Goal: Use online tool/utility: Utilize a website feature to perform a specific function

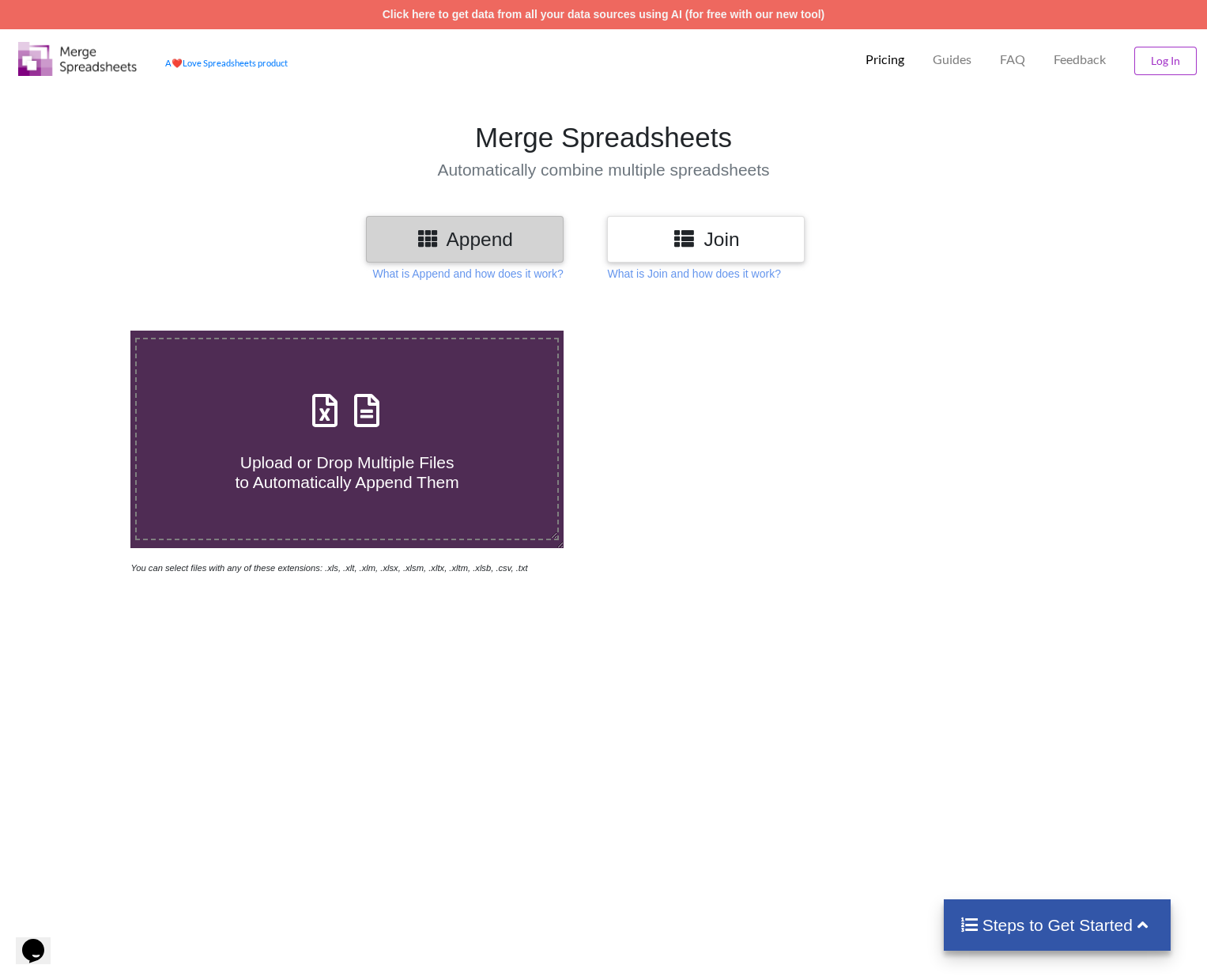
scroll to position [2, 0]
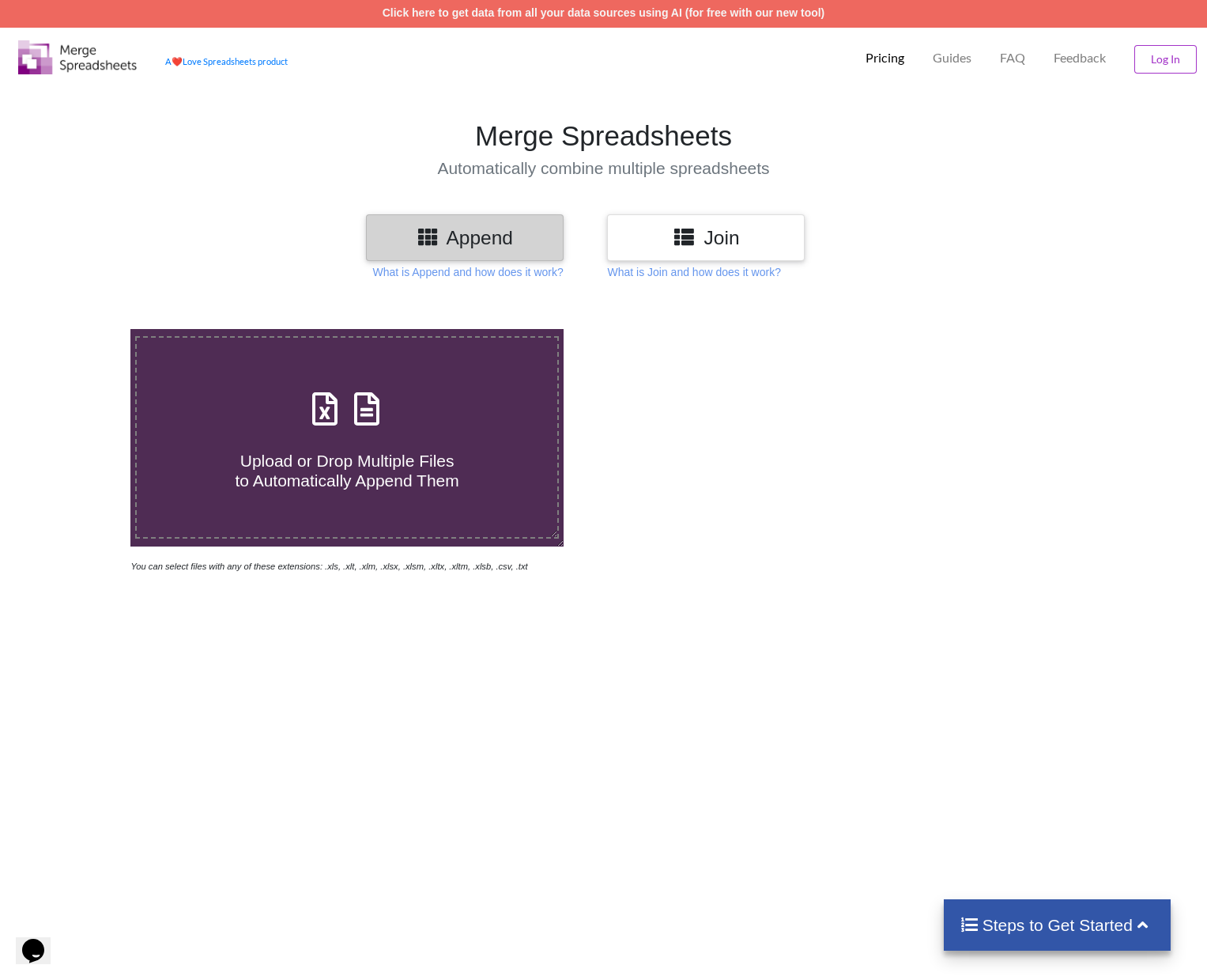
click at [744, 237] on h3 "Join" at bounding box center [705, 238] width 174 height 23
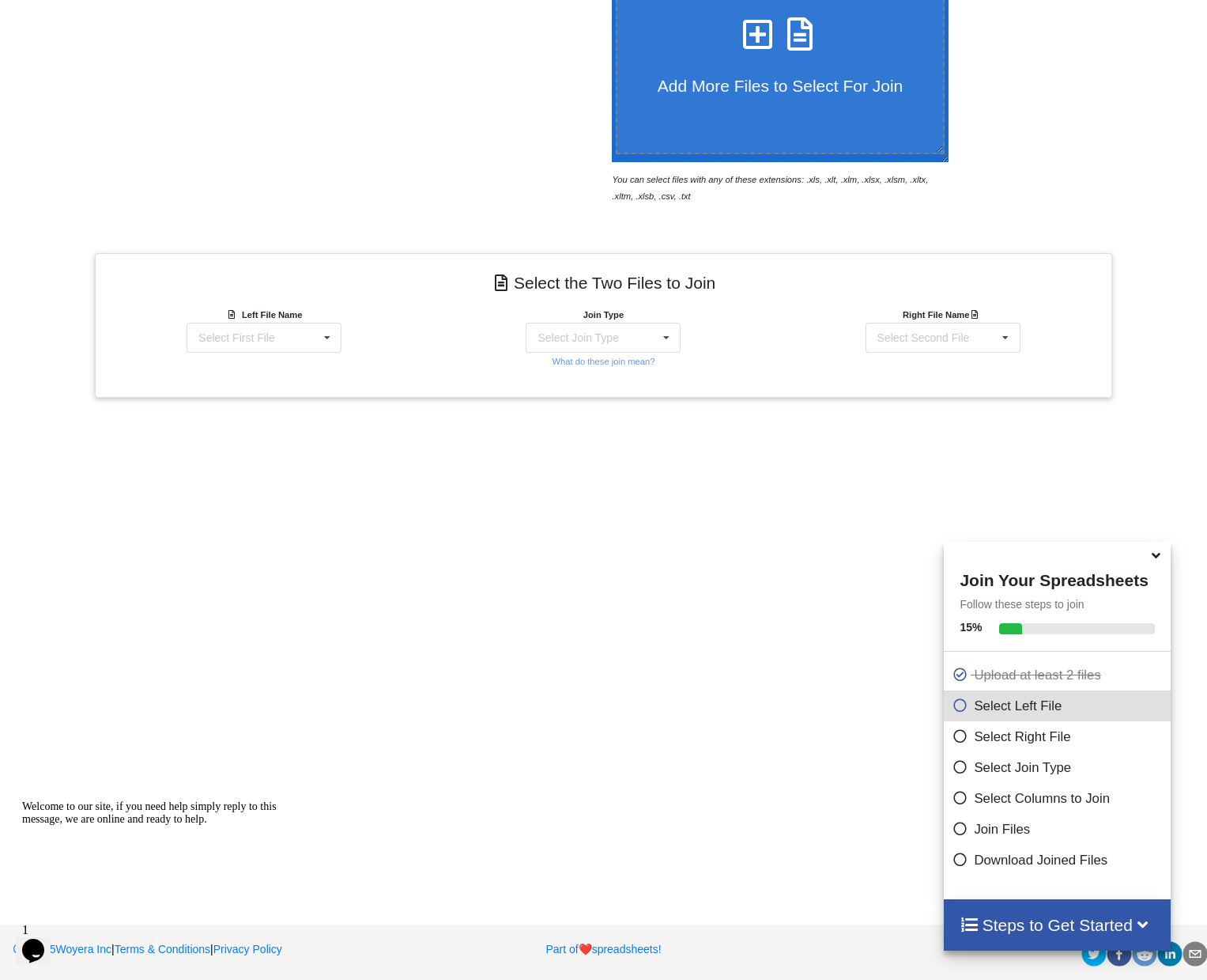
scroll to position [388, 0]
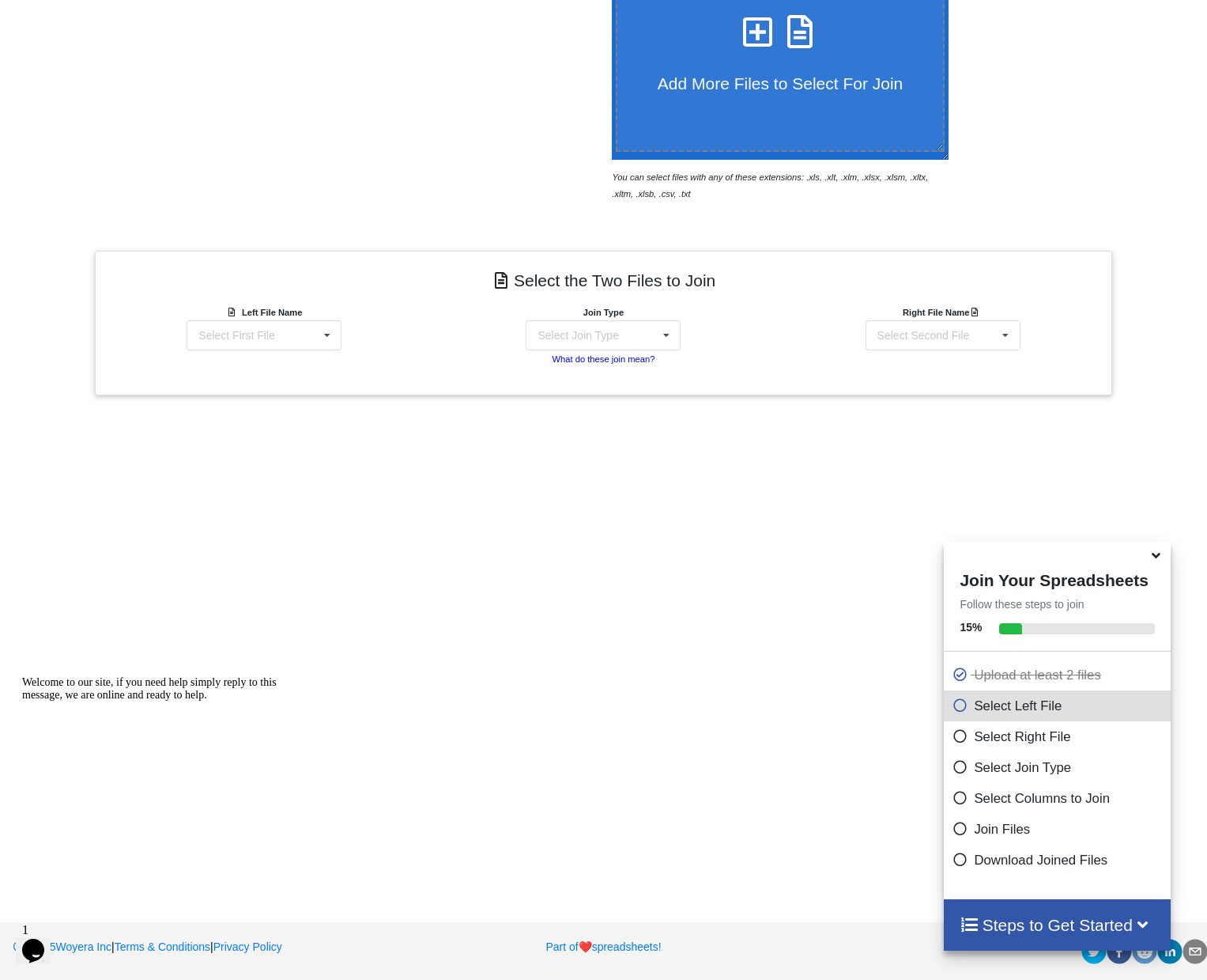
click at [640, 360] on small "What do these join mean?" at bounding box center [603, 359] width 103 height 10
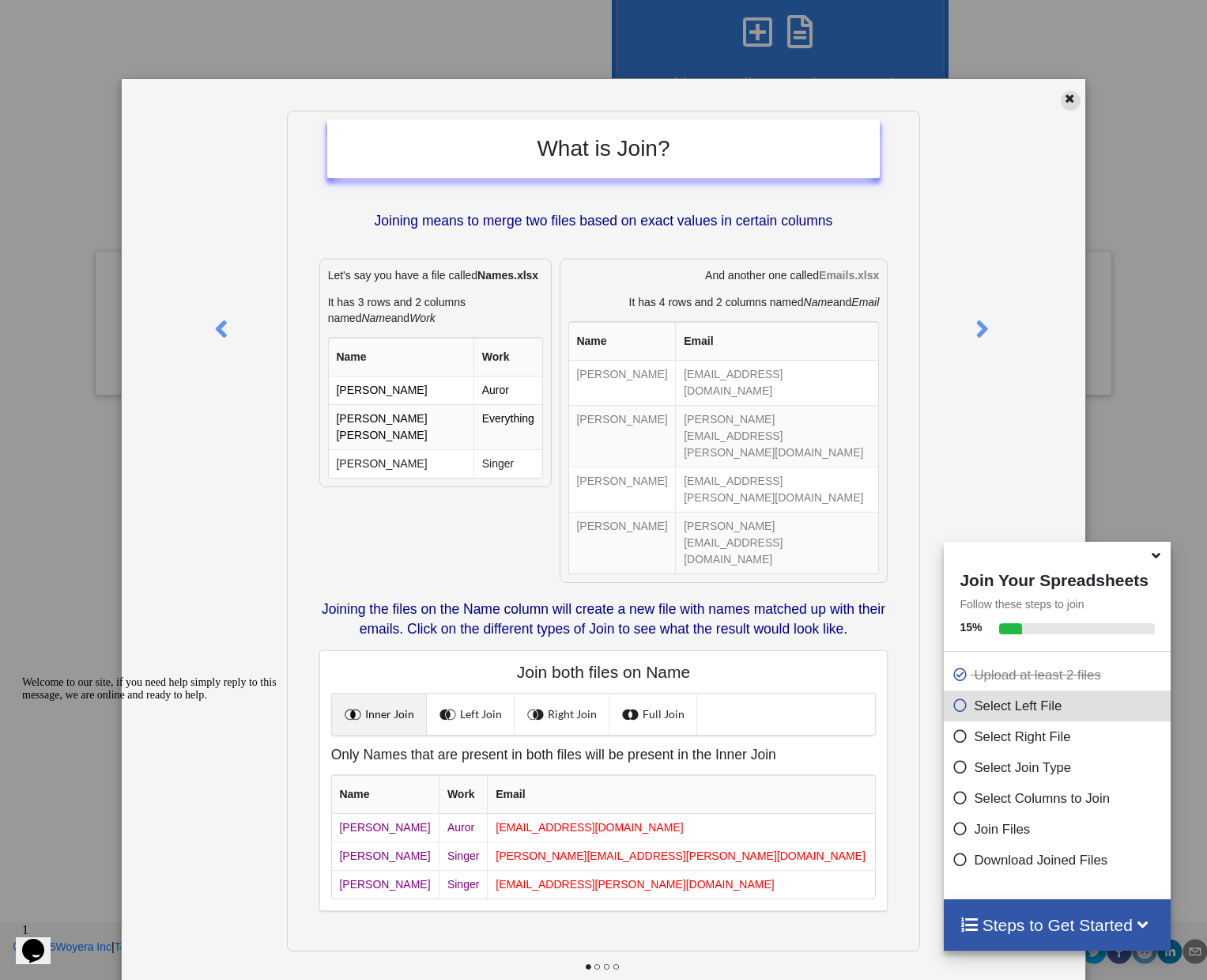
click at [1064, 98] on icon at bounding box center [1070, 96] width 14 height 11
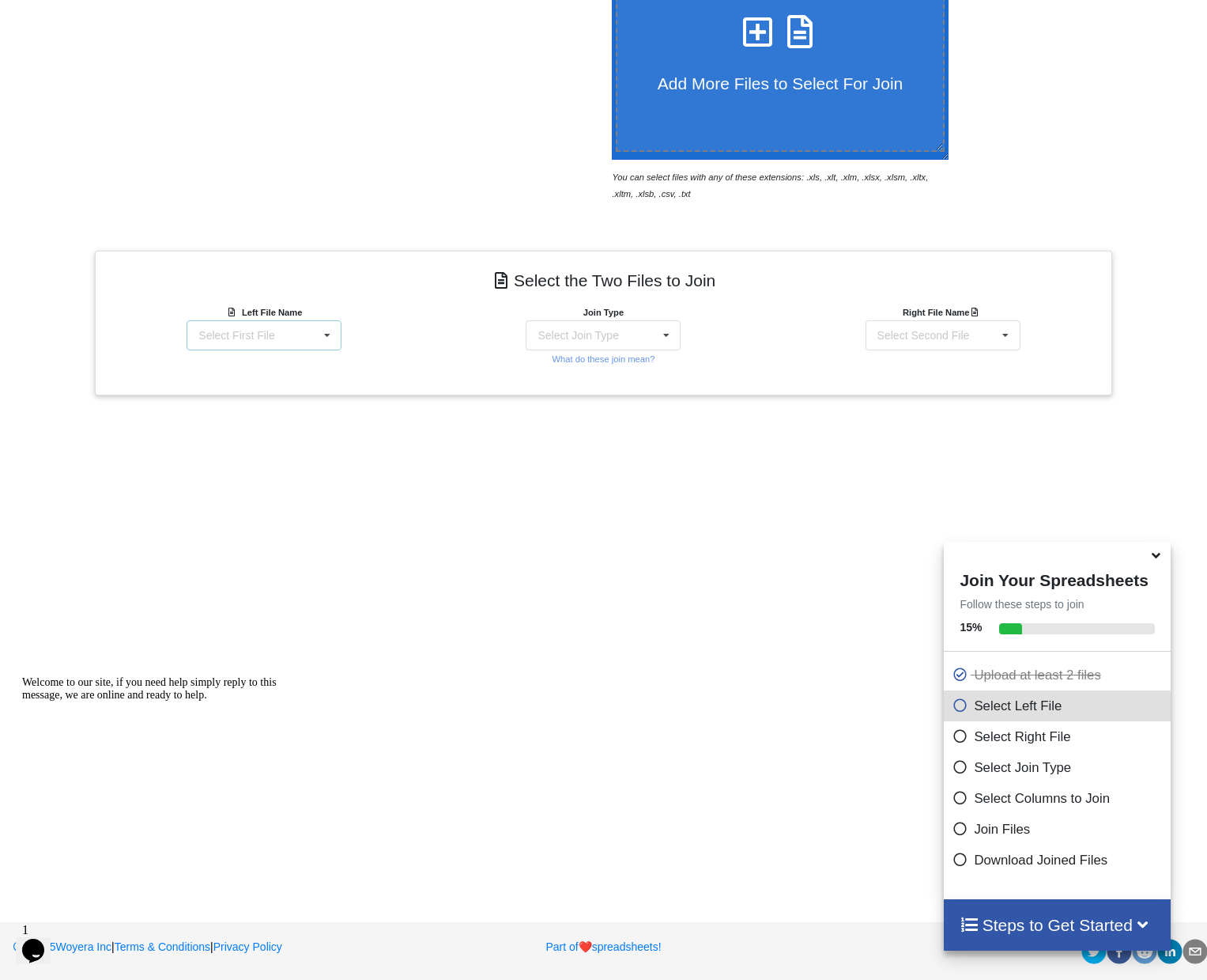
click at [323, 333] on icon at bounding box center [327, 336] width 23 height 29
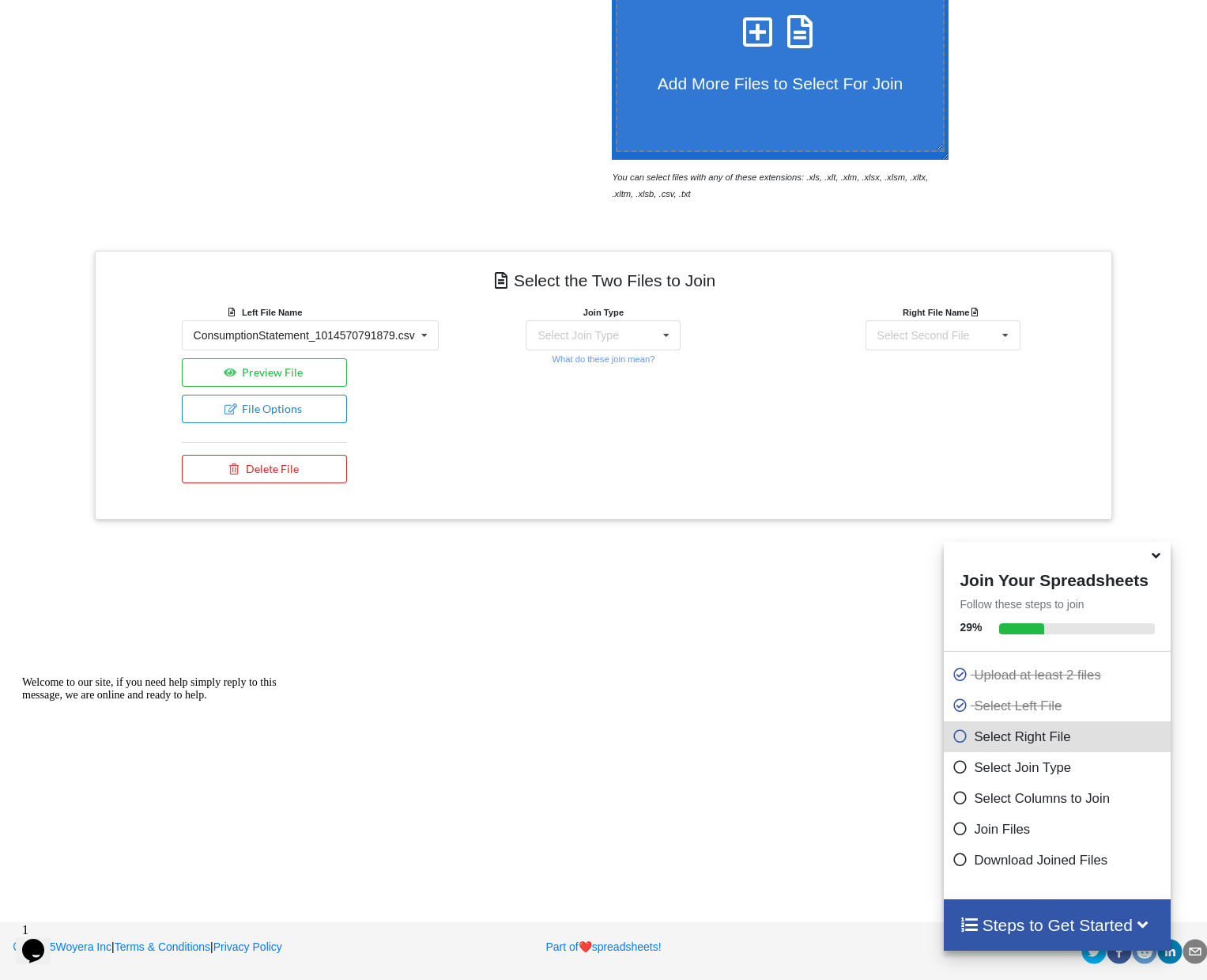
click at [384, 175] on div at bounding box center [347, 72] width 513 height 259
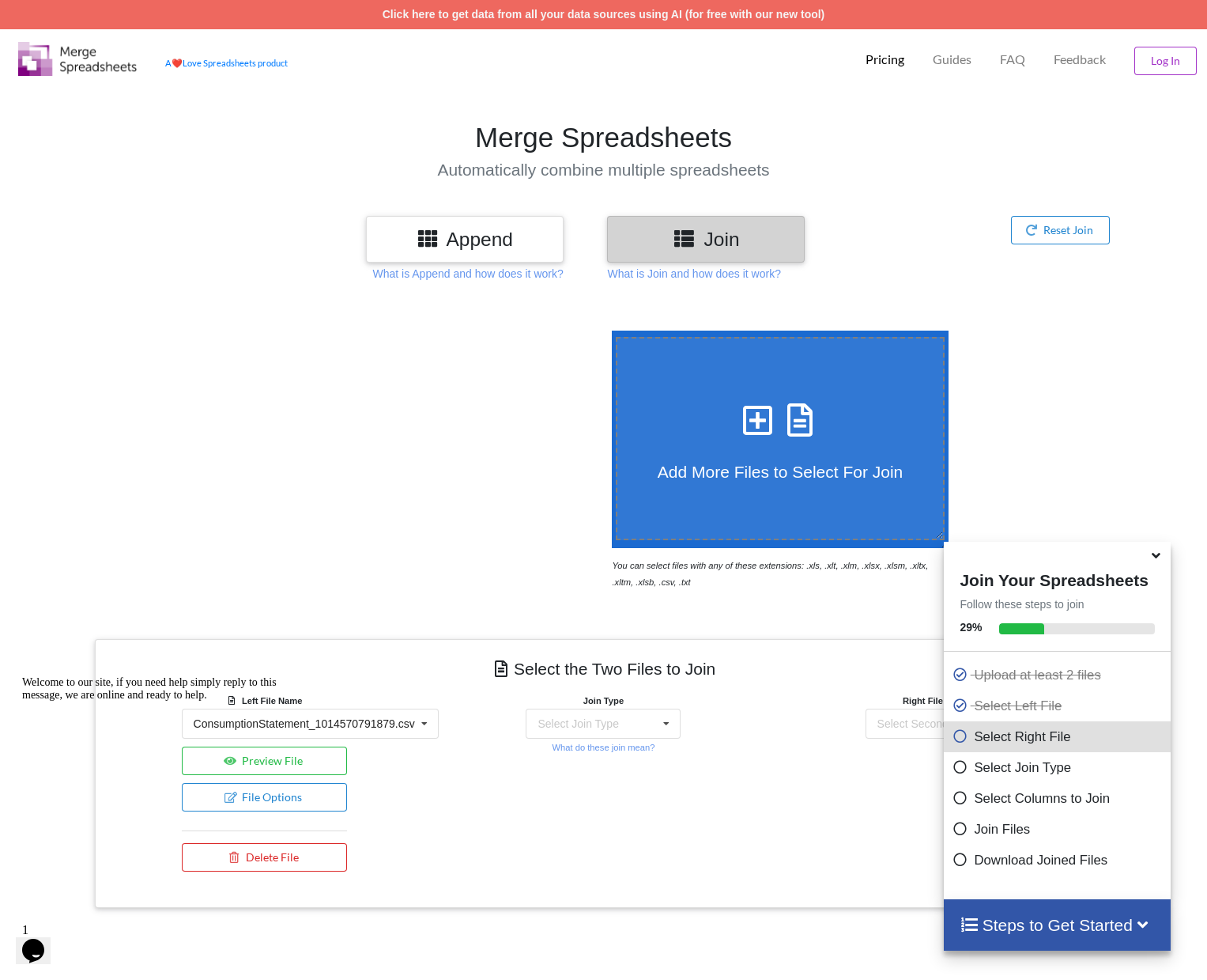
scroll to position [0, 0]
click at [1080, 225] on button "Reset Join" at bounding box center [1060, 230] width 98 height 29
click at [969, 178] on button "Reset Join" at bounding box center [969, 183] width 83 height 29
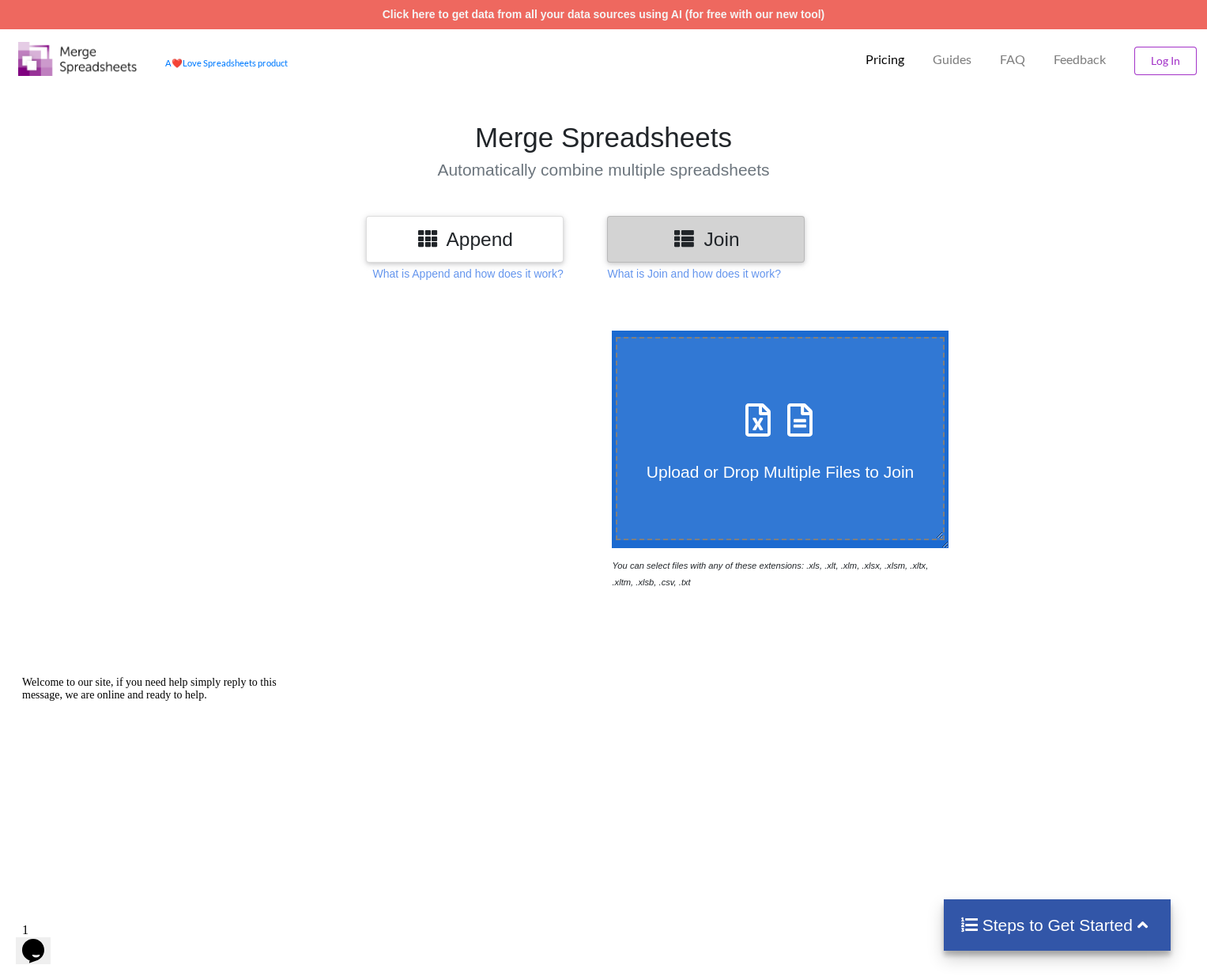
click at [444, 239] on h3 "Append" at bounding box center [464, 239] width 174 height 23
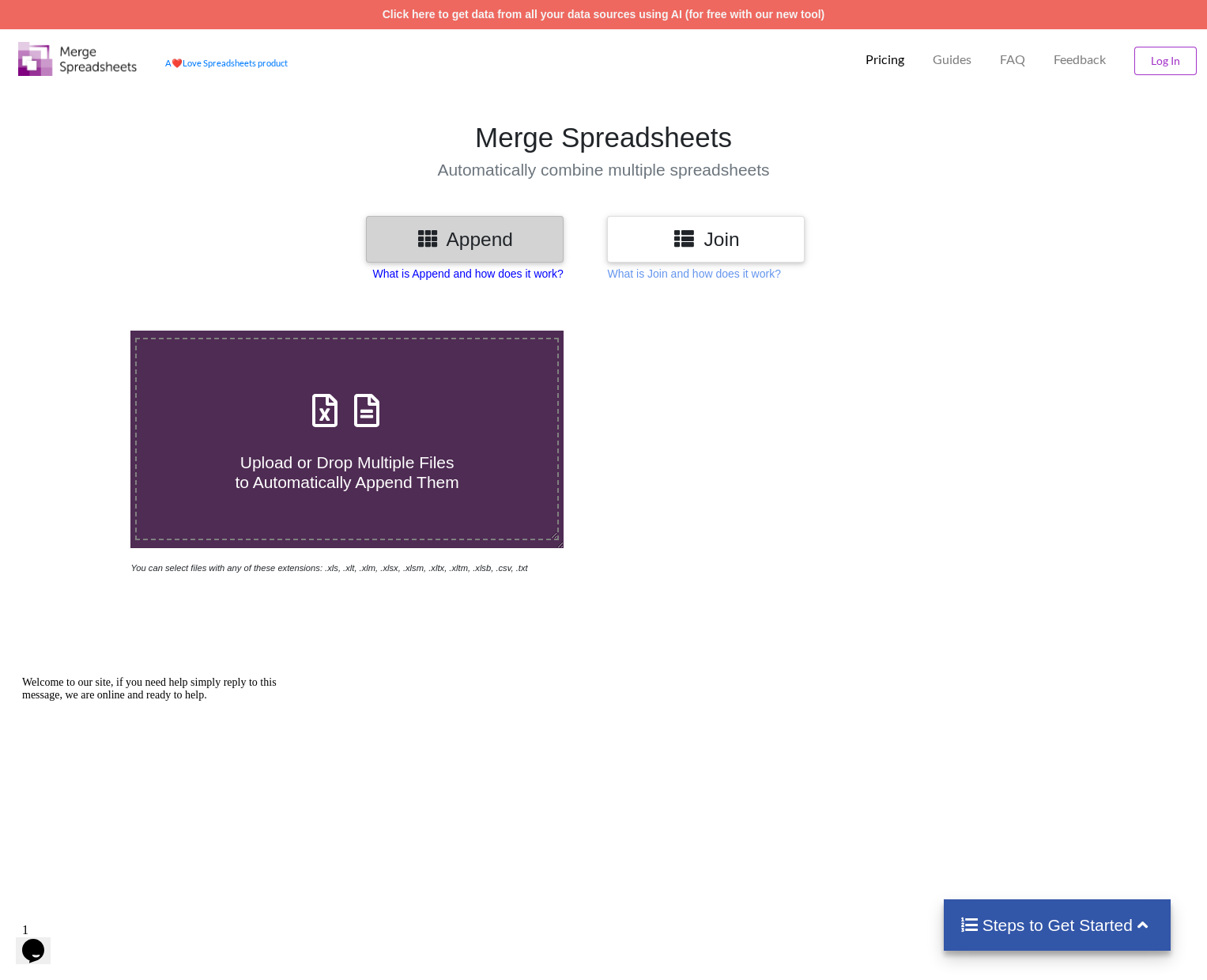
click at [463, 270] on p "What is Append and how does it work?" at bounding box center [467, 273] width 191 height 16
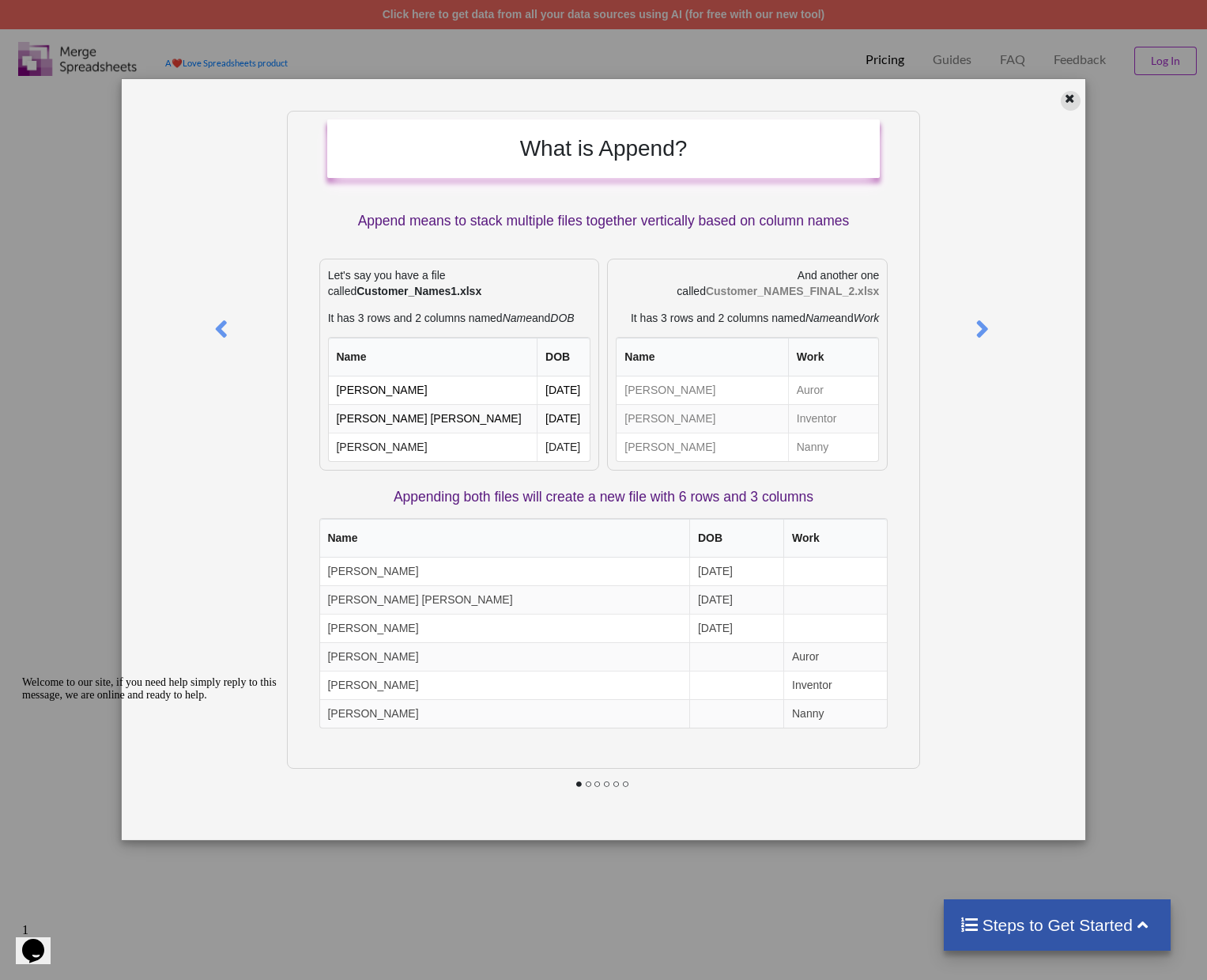
click at [1072, 96] on icon at bounding box center [1070, 96] width 14 height 11
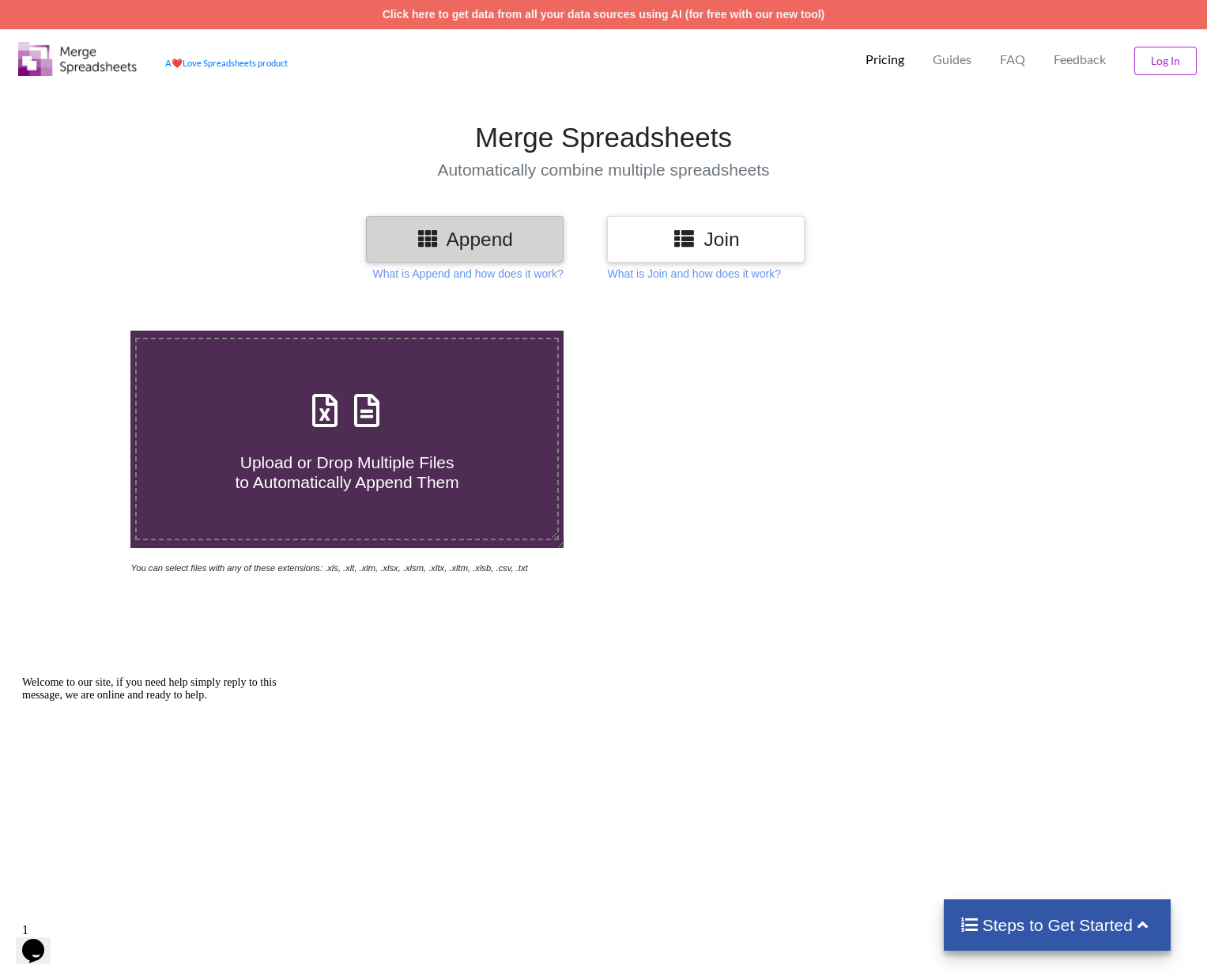
click at [363, 411] on icon at bounding box center [367, 403] width 40 height 33
click at [83, 330] on input "Upload or Drop Multiple Files to Automatically Append Them" at bounding box center [83, 330] width 0 height 0
type input "C:\fakepath\ConsumptionStatement_1014570791879.csv"
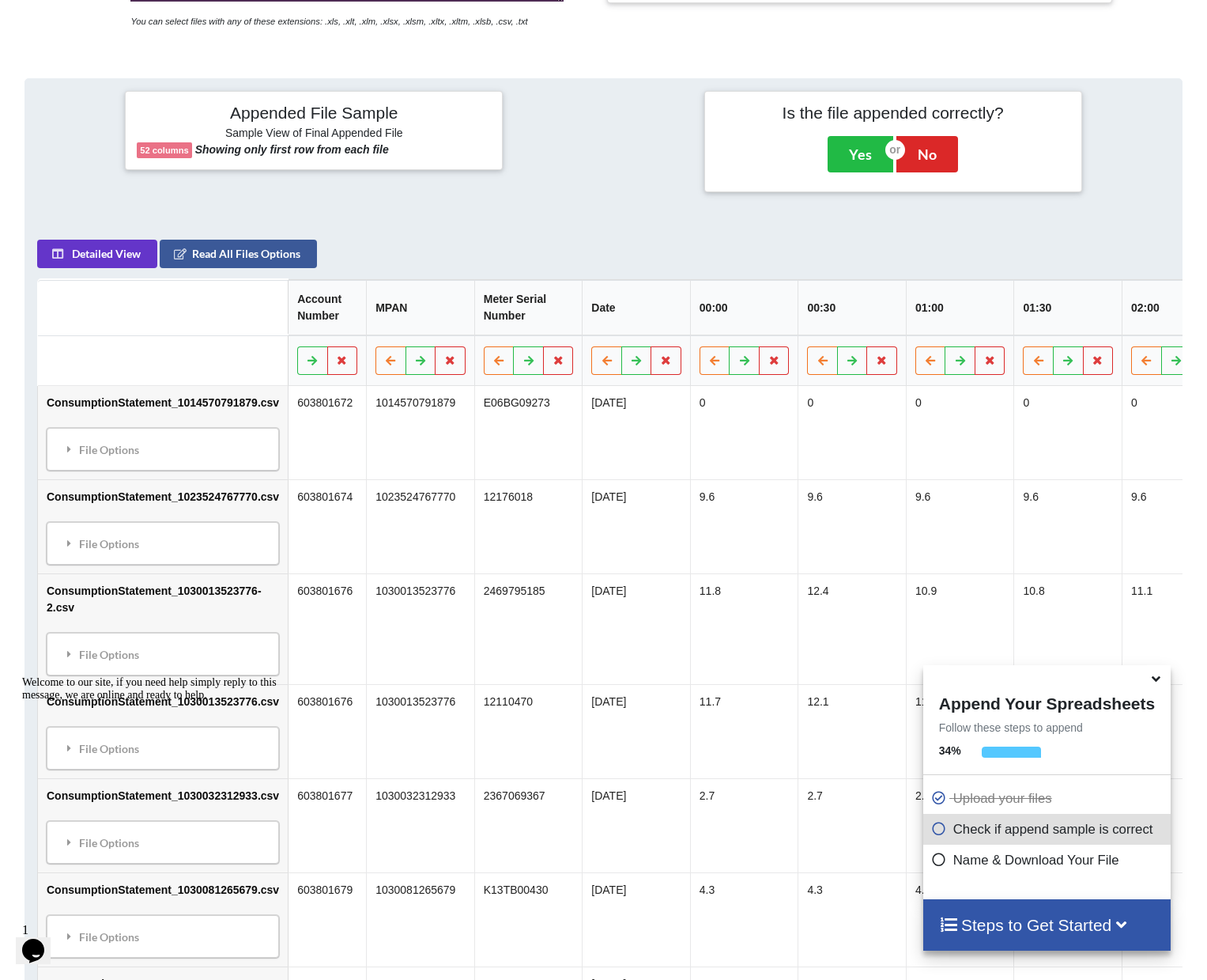
scroll to position [624, 0]
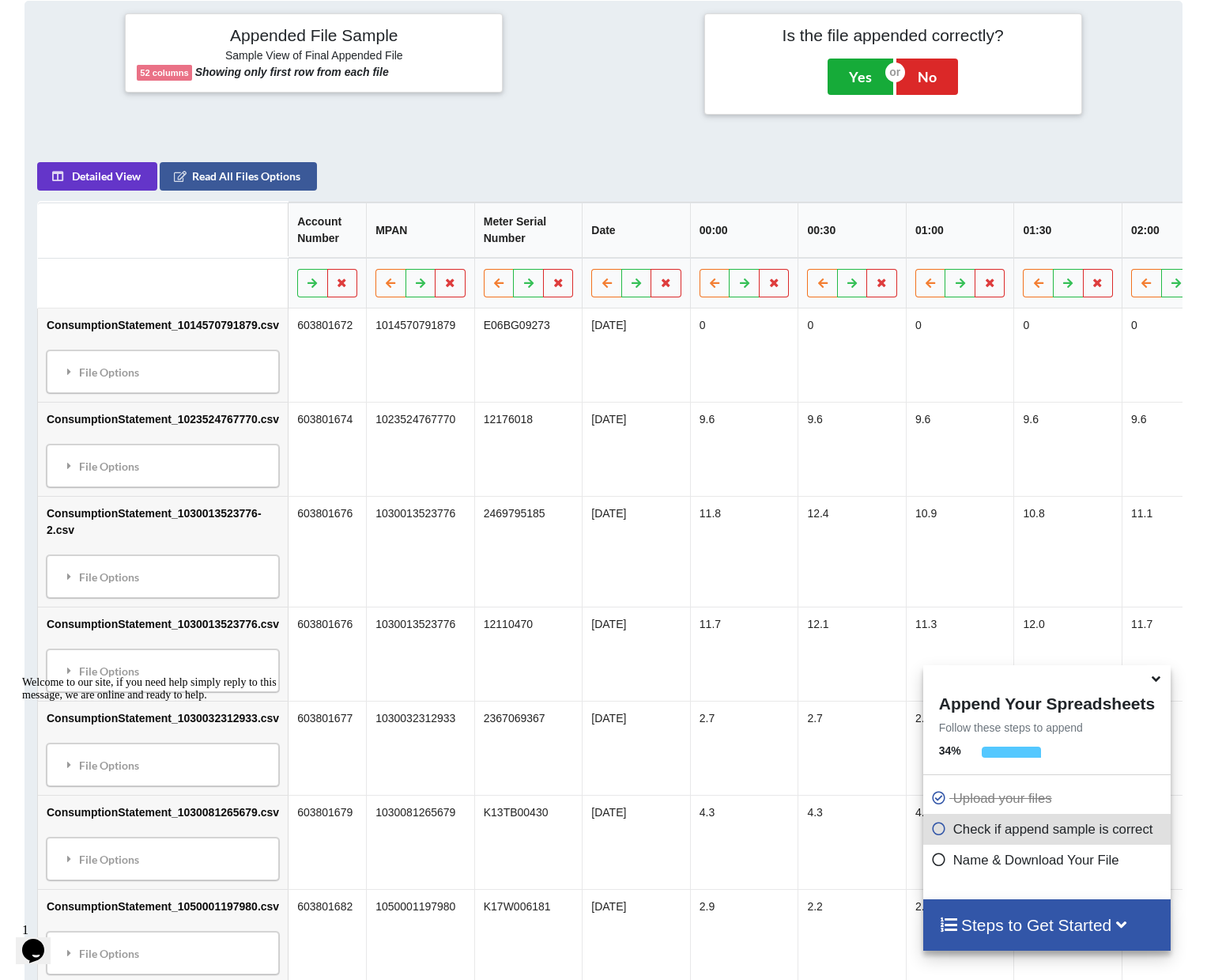
click at [861, 83] on button "Yes" at bounding box center [861, 77] width 66 height 36
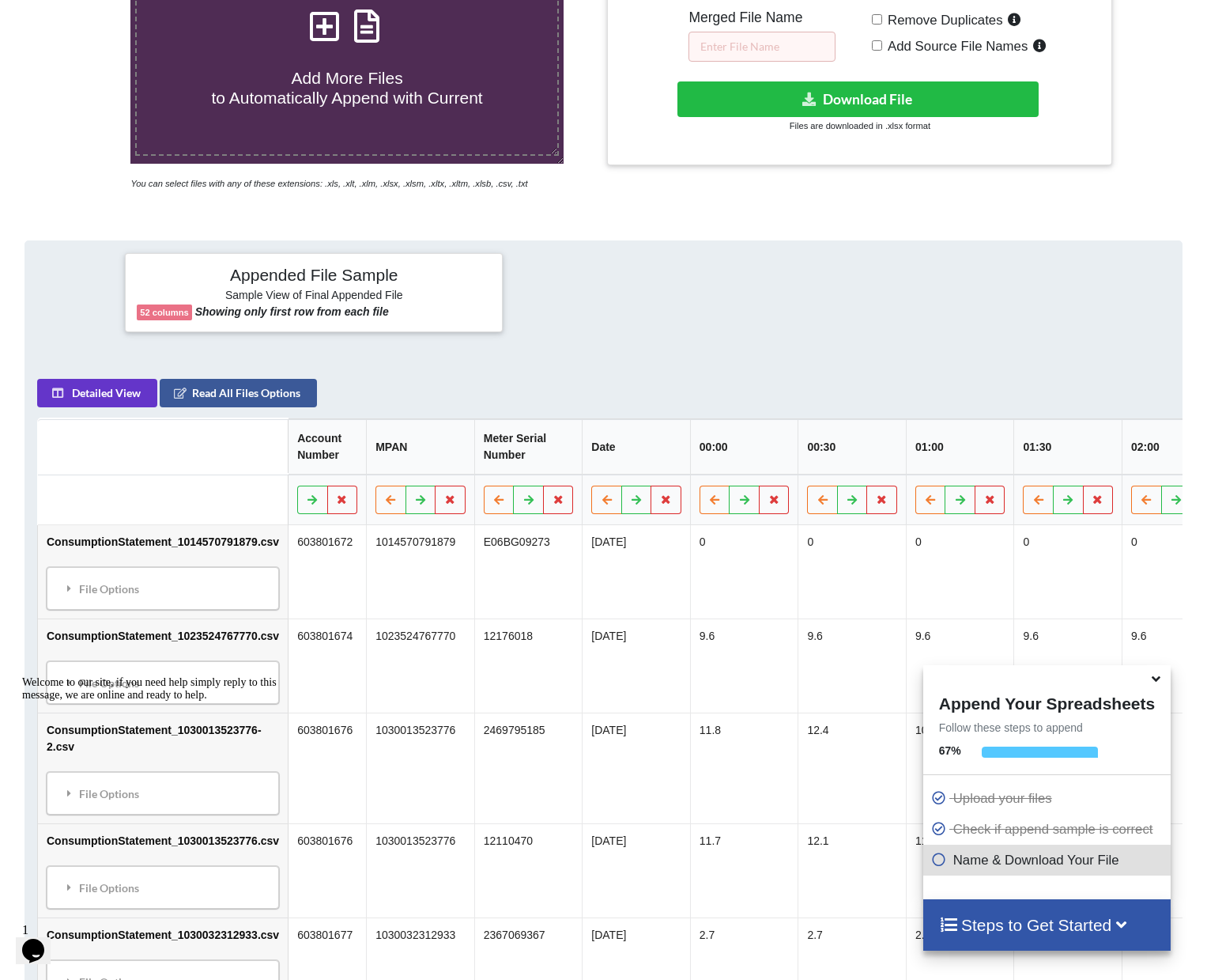
scroll to position [330, 0]
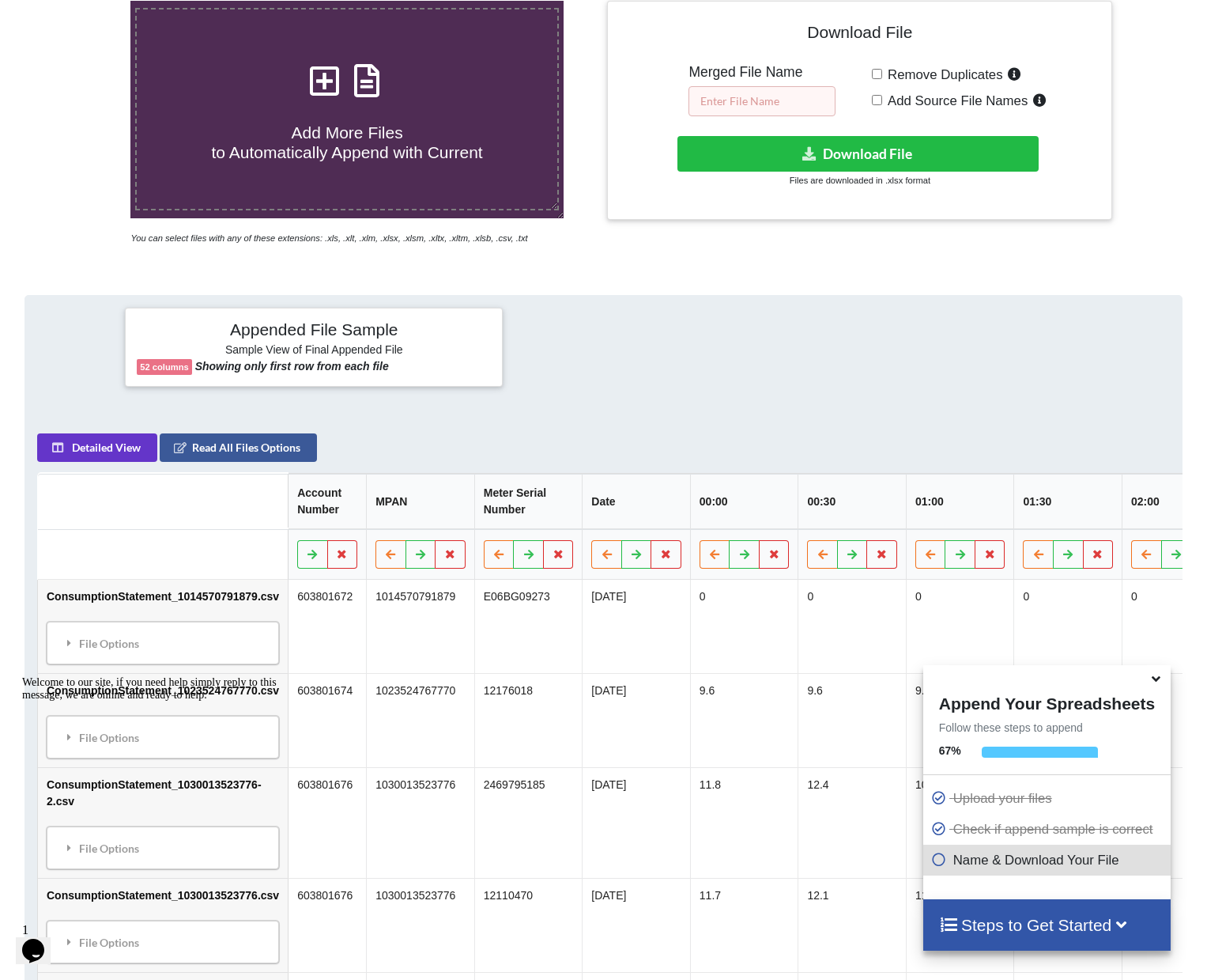
click at [801, 99] on input "text" at bounding box center [762, 101] width 147 height 30
type input "HH data"
click at [907, 150] on button "Download File" at bounding box center [858, 153] width 361 height 35
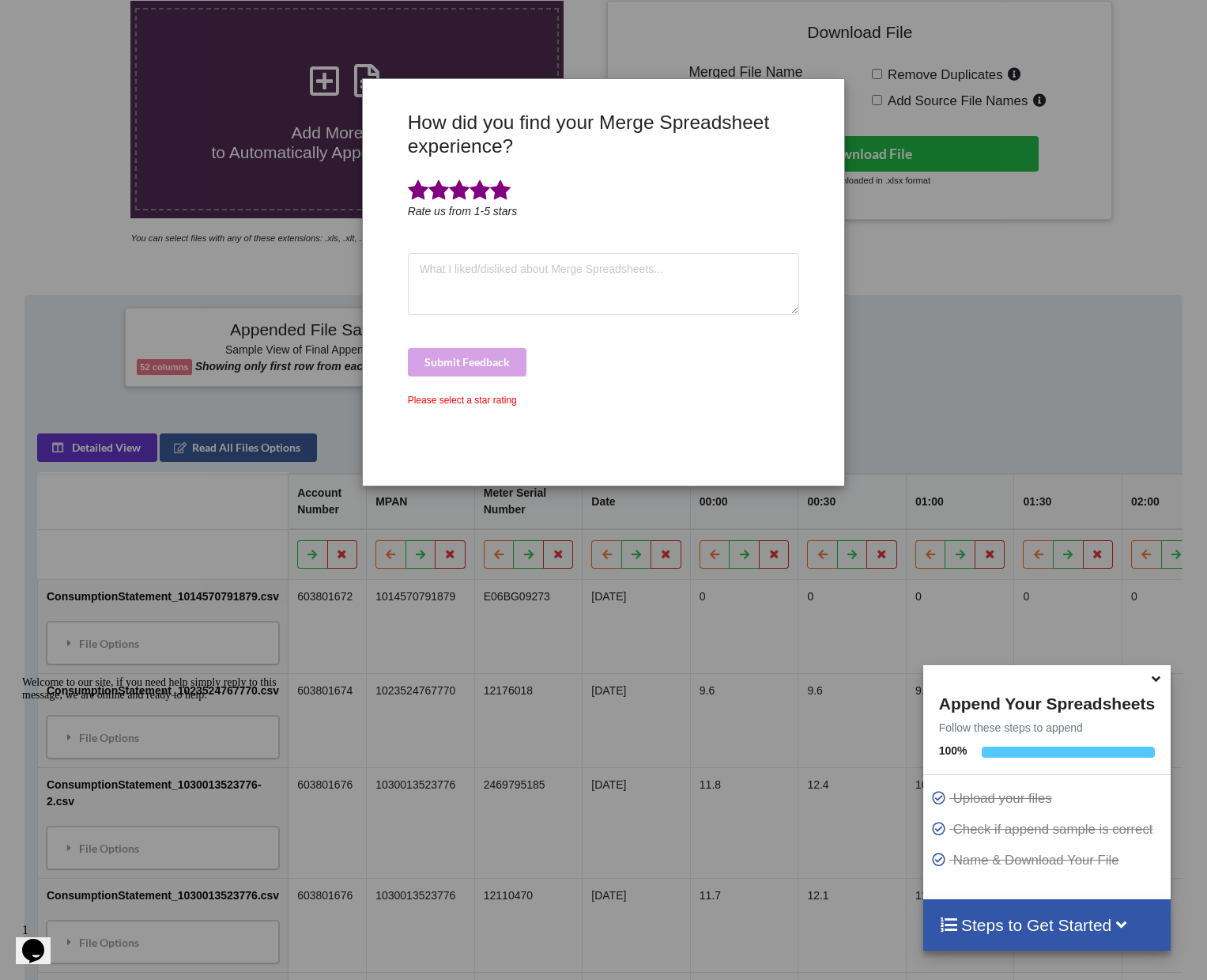
click at [499, 192] on span at bounding box center [500, 191] width 21 height 22
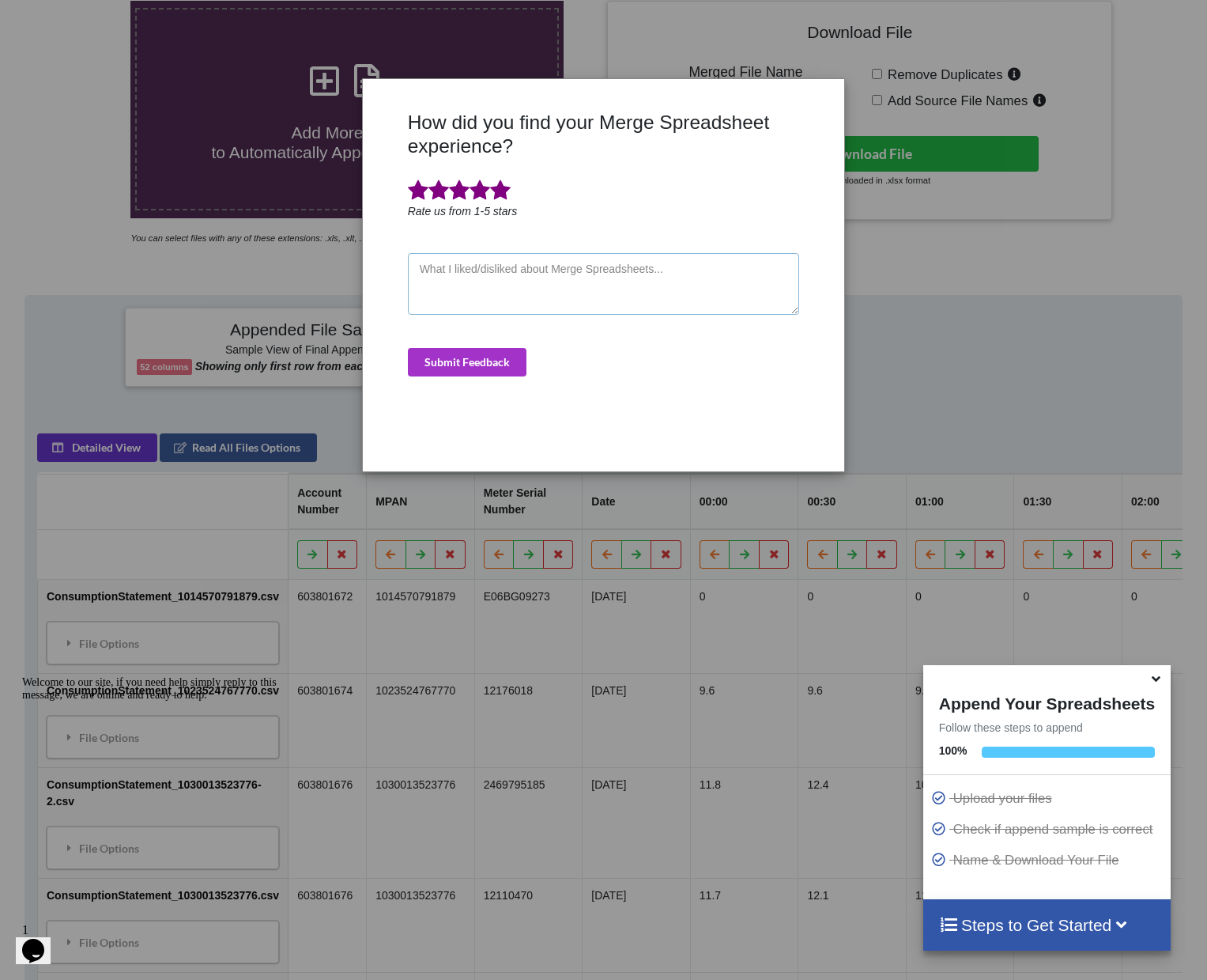
click at [526, 275] on textarea at bounding box center [604, 283] width 392 height 61
type textarea "It works and is simple to use"
click at [502, 357] on button "Submit Feedback" at bounding box center [467, 362] width 118 height 29
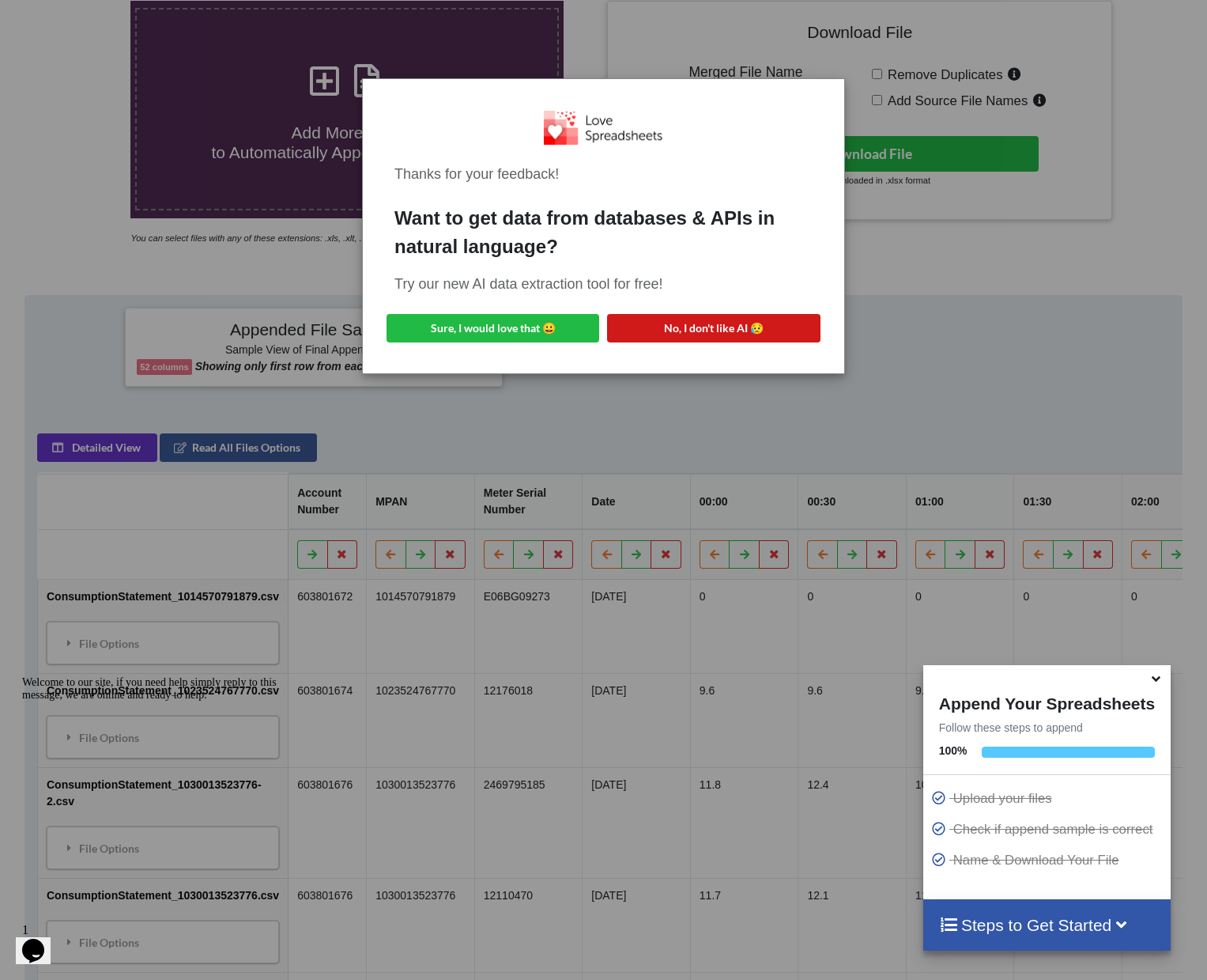
click at [703, 336] on button "No, I don't like AI 😥" at bounding box center [714, 328] width 213 height 29
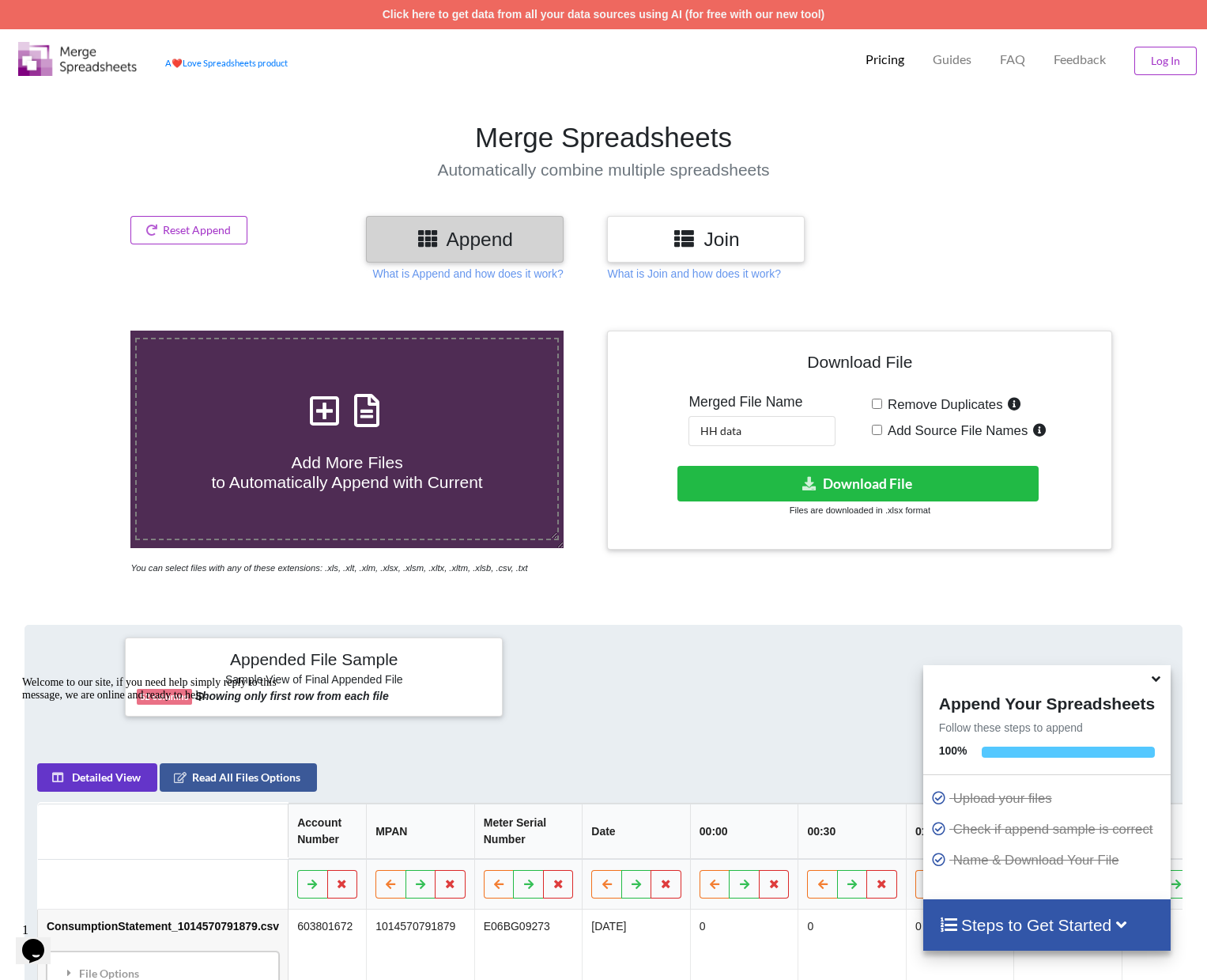
scroll to position [0, 0]
